Goal: Task Accomplishment & Management: Use online tool/utility

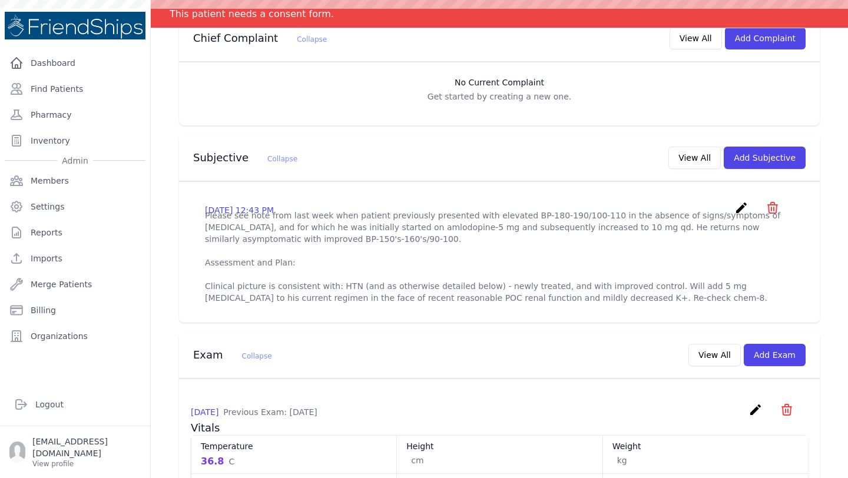
scroll to position [143, 0]
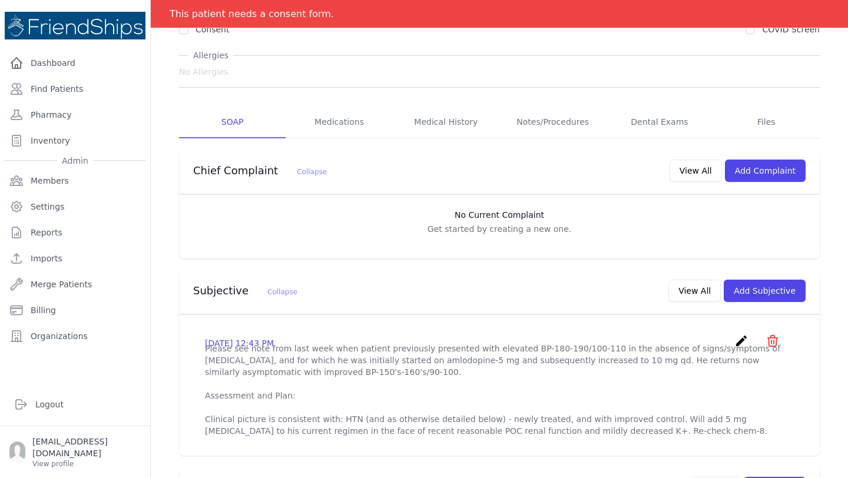
click at [742, 334] on icon "create" at bounding box center [741, 341] width 14 height 14
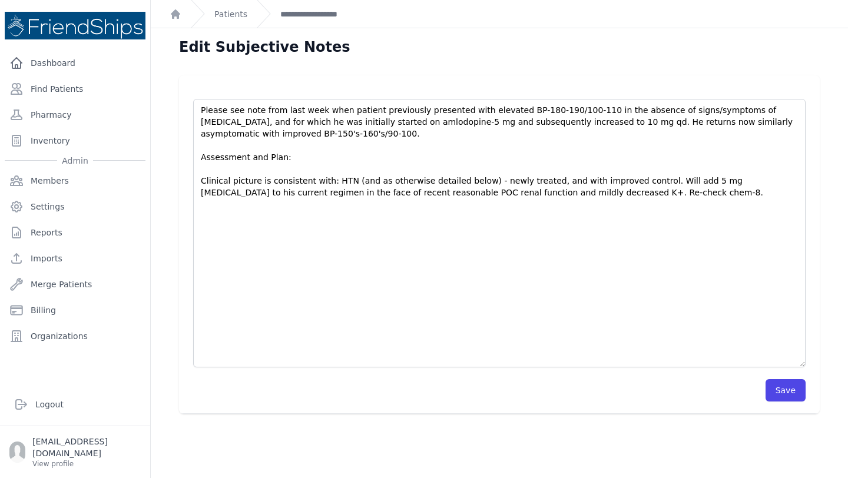
drag, startPoint x: 803, startPoint y: 155, endPoint x: 790, endPoint y: 376, distance: 221.3
click at [790, 368] on textarea "Please see note from last week when patient previously presented with elevated …" at bounding box center [499, 233] width 613 height 269
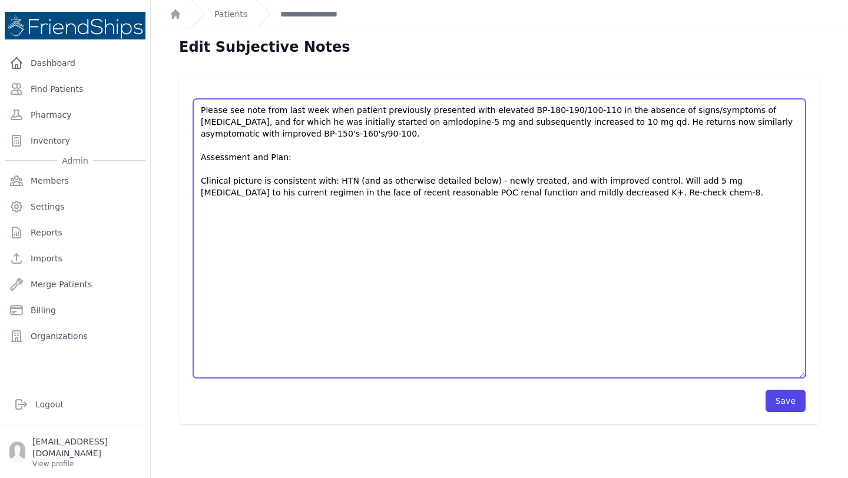
click at [206, 273] on textarea "Please see note from last week when patient previously presented with elevated …" at bounding box center [499, 238] width 613 height 279
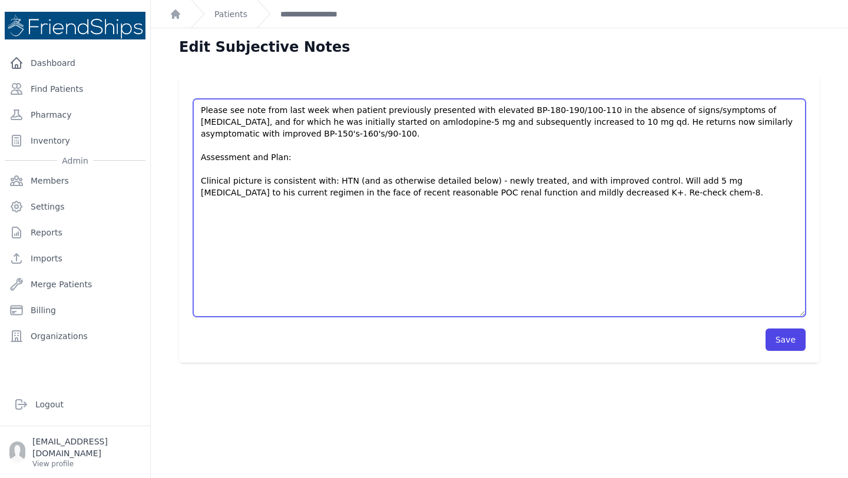
drag, startPoint x: 804, startPoint y: 151, endPoint x: 819, endPoint y: 315, distance: 164.4
click at [819, 315] on div "Please see note from last week when patient previously presented with elevated …" at bounding box center [499, 219] width 641 height 288
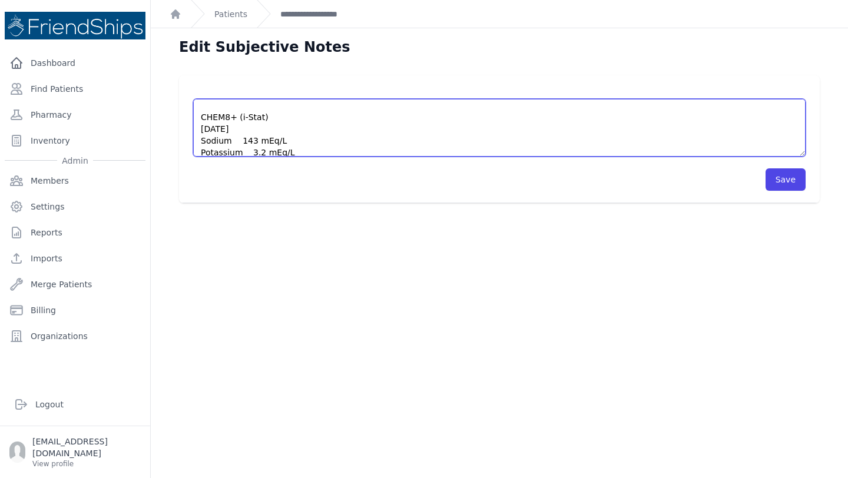
scroll to position [107, 0]
type textarea "Please see note from last week when patient previously presented with elevated …"
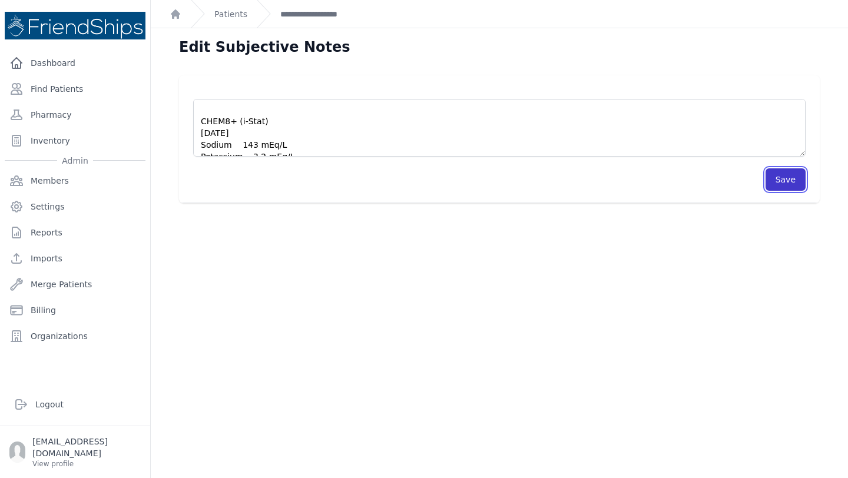
click at [789, 182] on button "Save" at bounding box center [786, 179] width 40 height 22
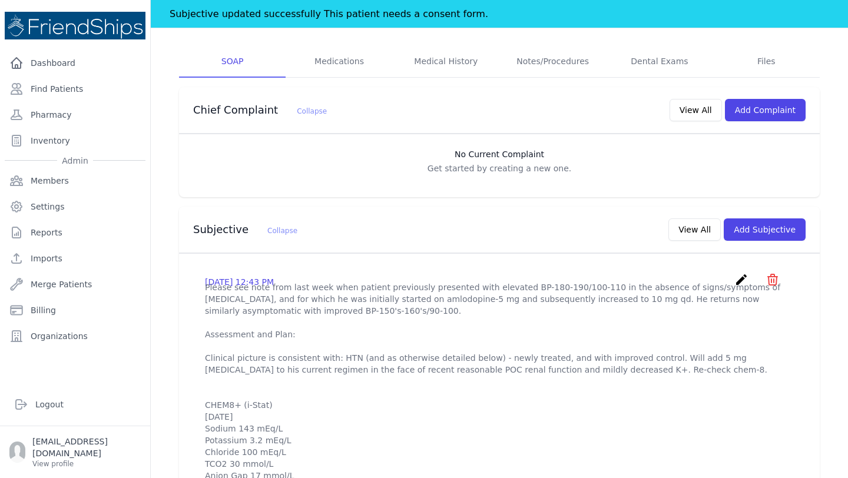
scroll to position [181, 0]
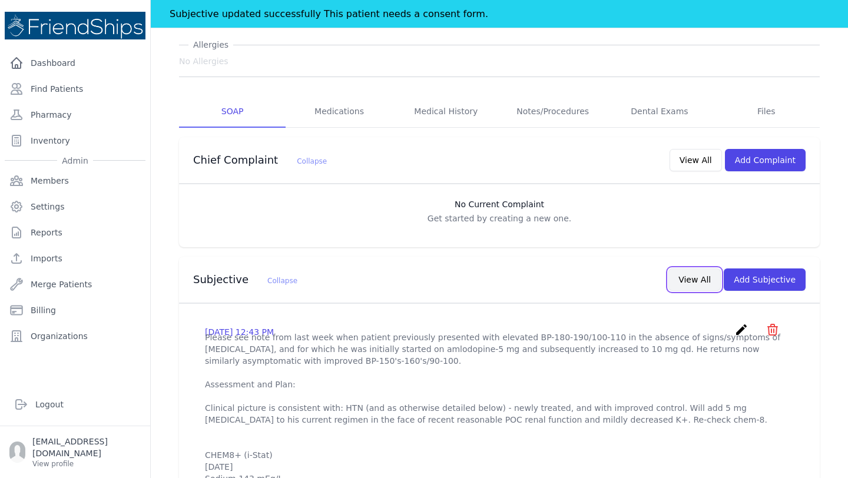
click at [696, 269] on button "View All" at bounding box center [695, 280] width 52 height 22
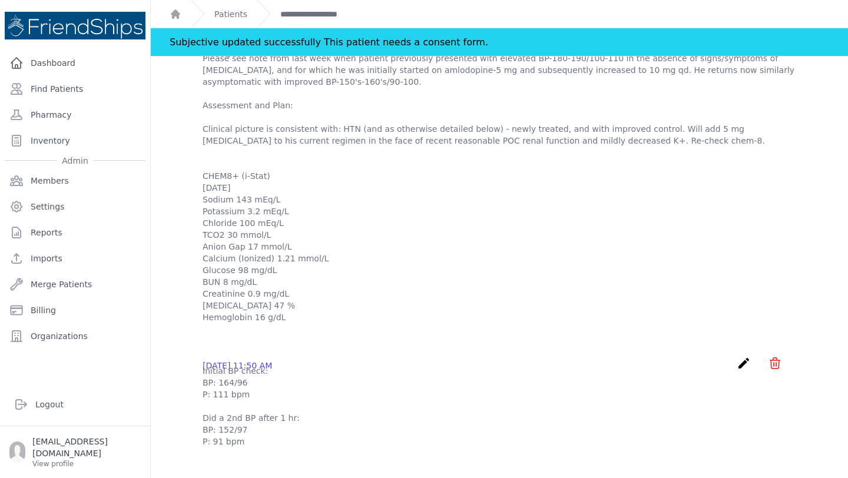
scroll to position [0, 0]
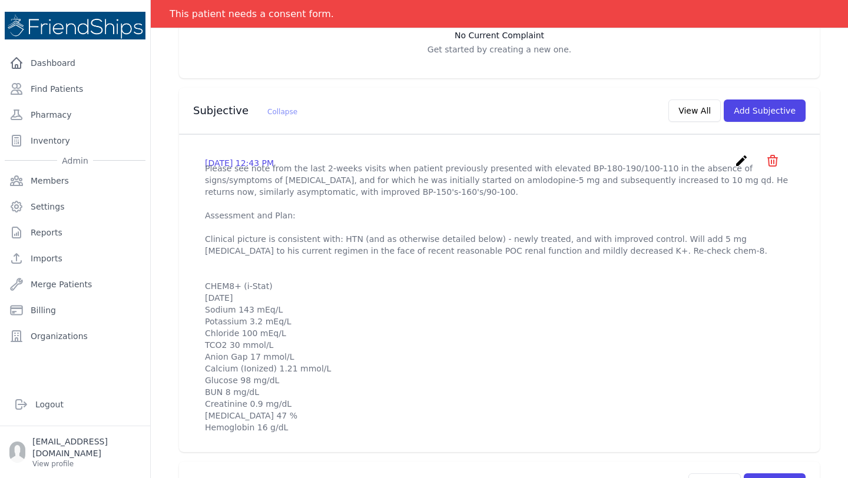
scroll to position [341, 0]
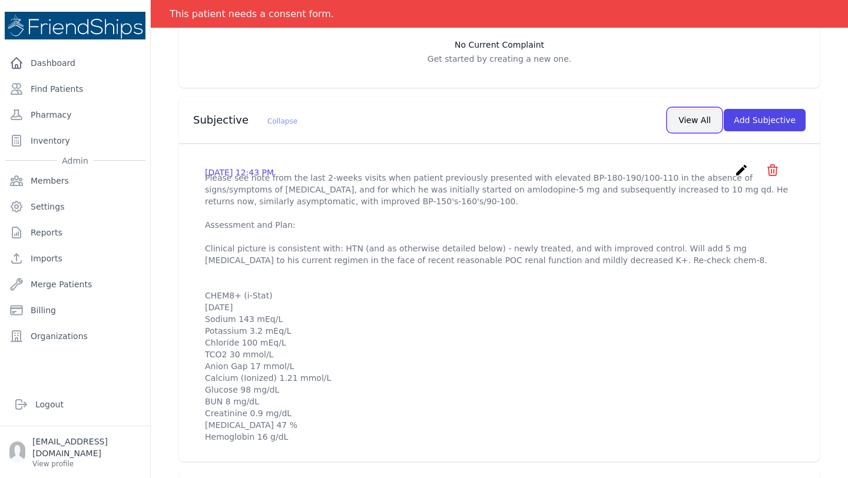
click at [691, 109] on button "View All" at bounding box center [695, 120] width 52 height 22
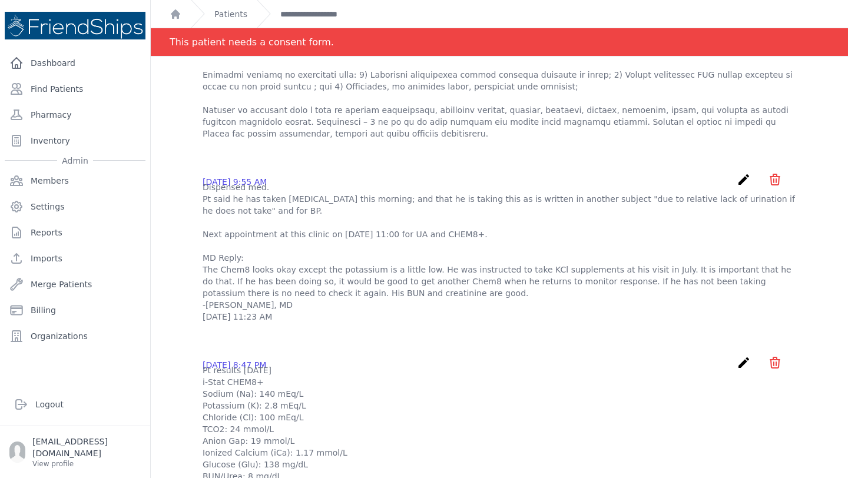
scroll to position [1030, 0]
